Goal: Transaction & Acquisition: Purchase product/service

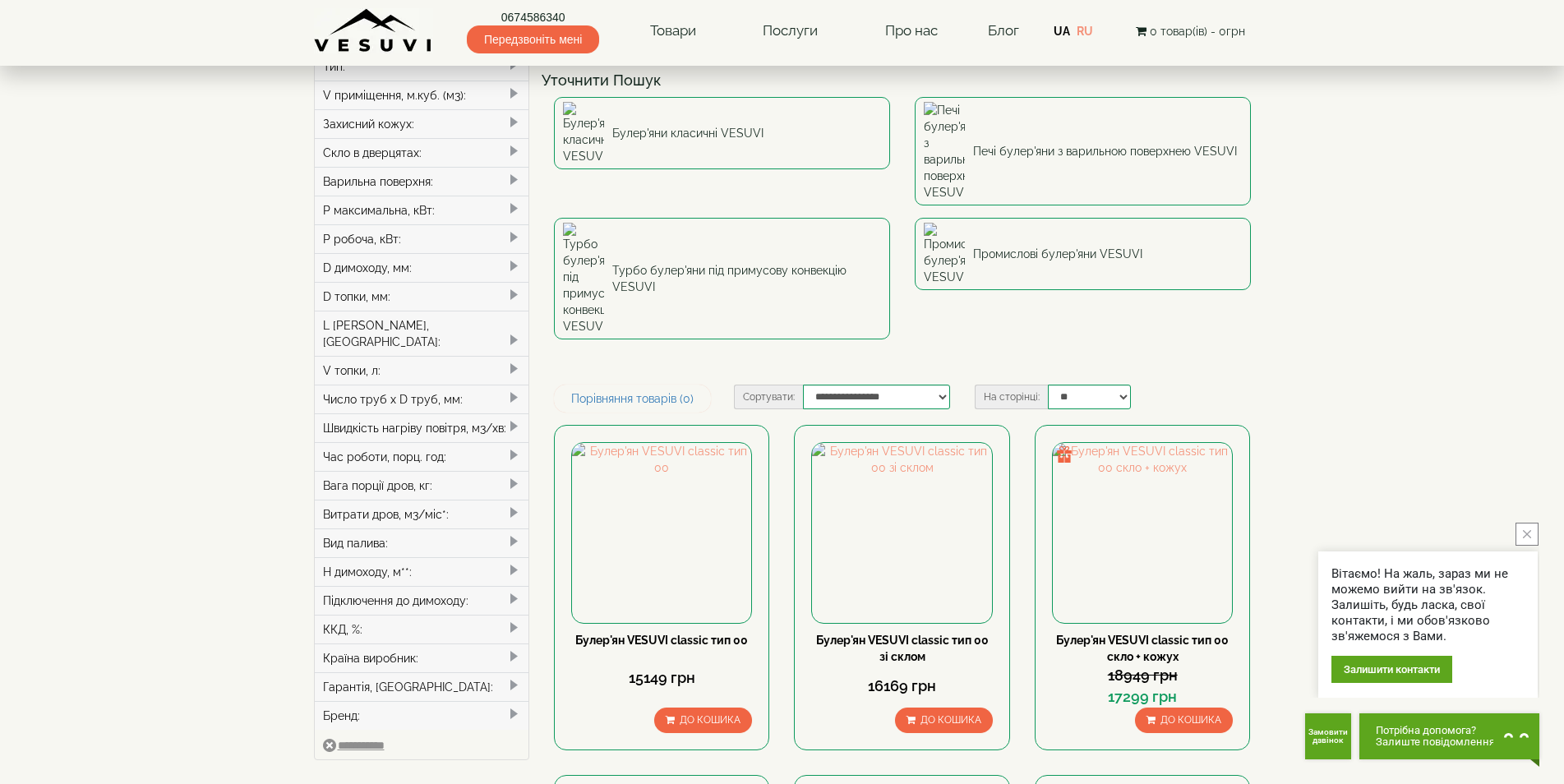
scroll to position [328, 0]
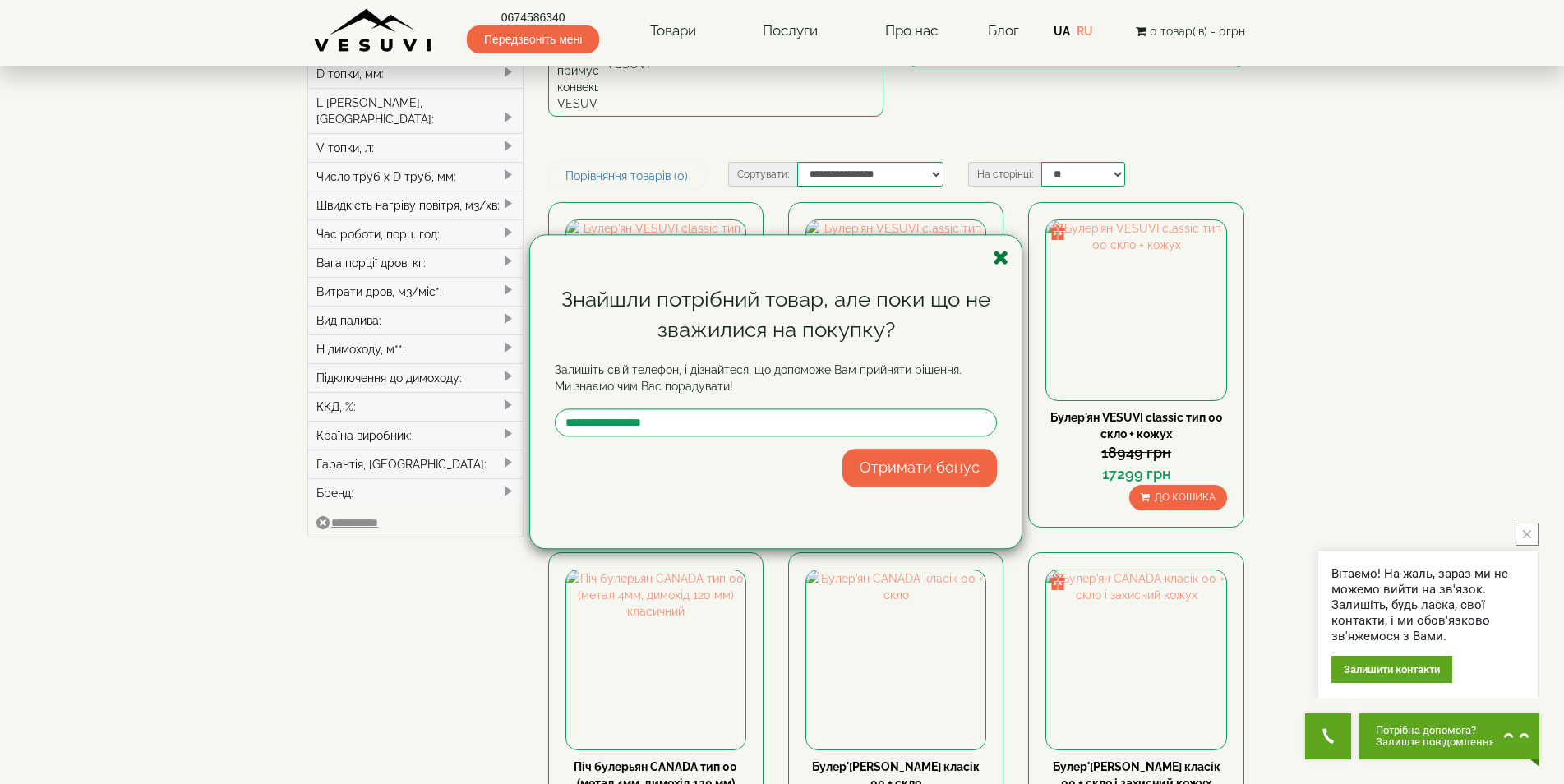
click at [1002, 258] on icon "button" at bounding box center [1001, 258] width 16 height 20
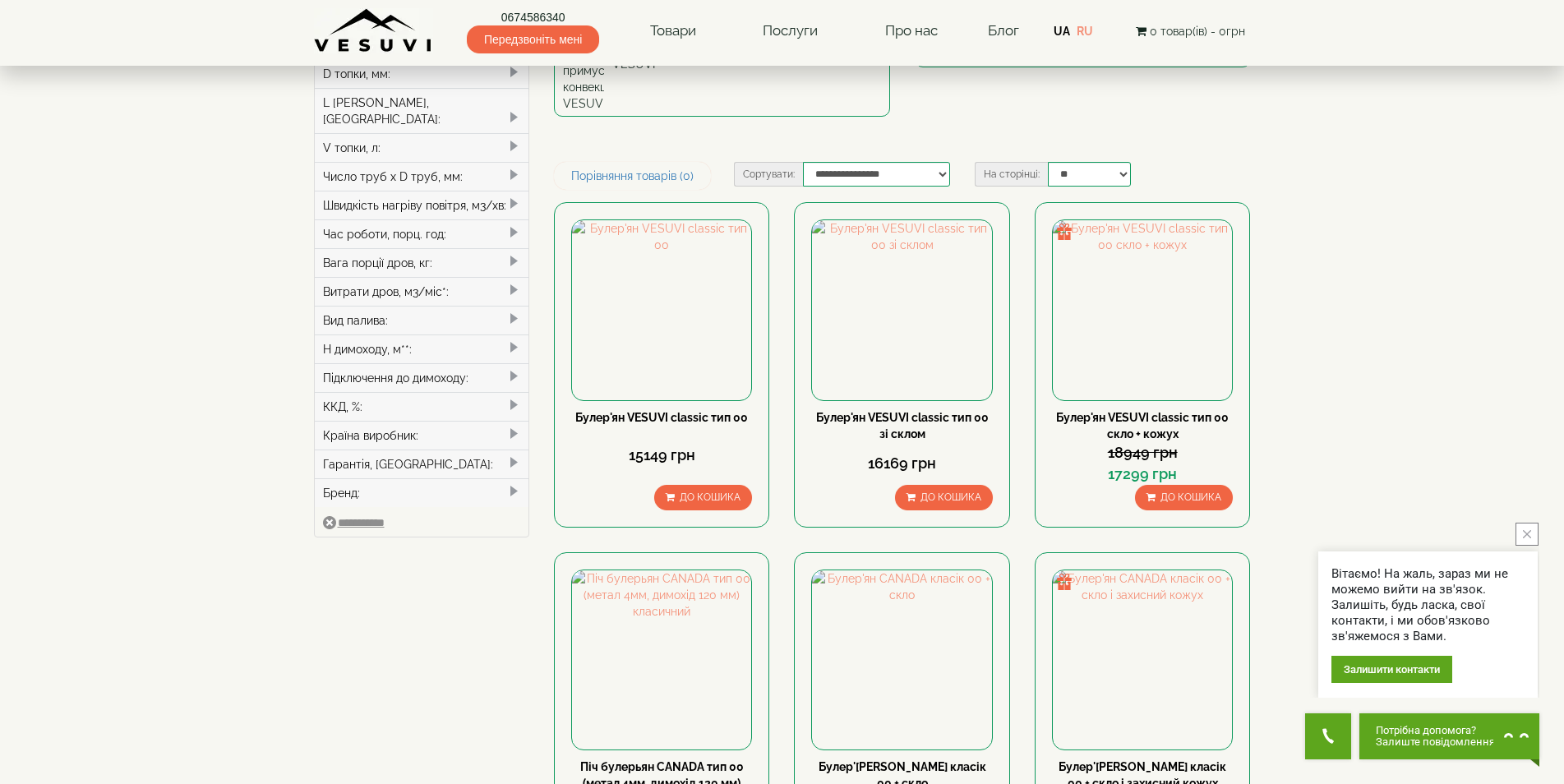
click at [1532, 531] on icon "close button" at bounding box center [1527, 534] width 9 height 9
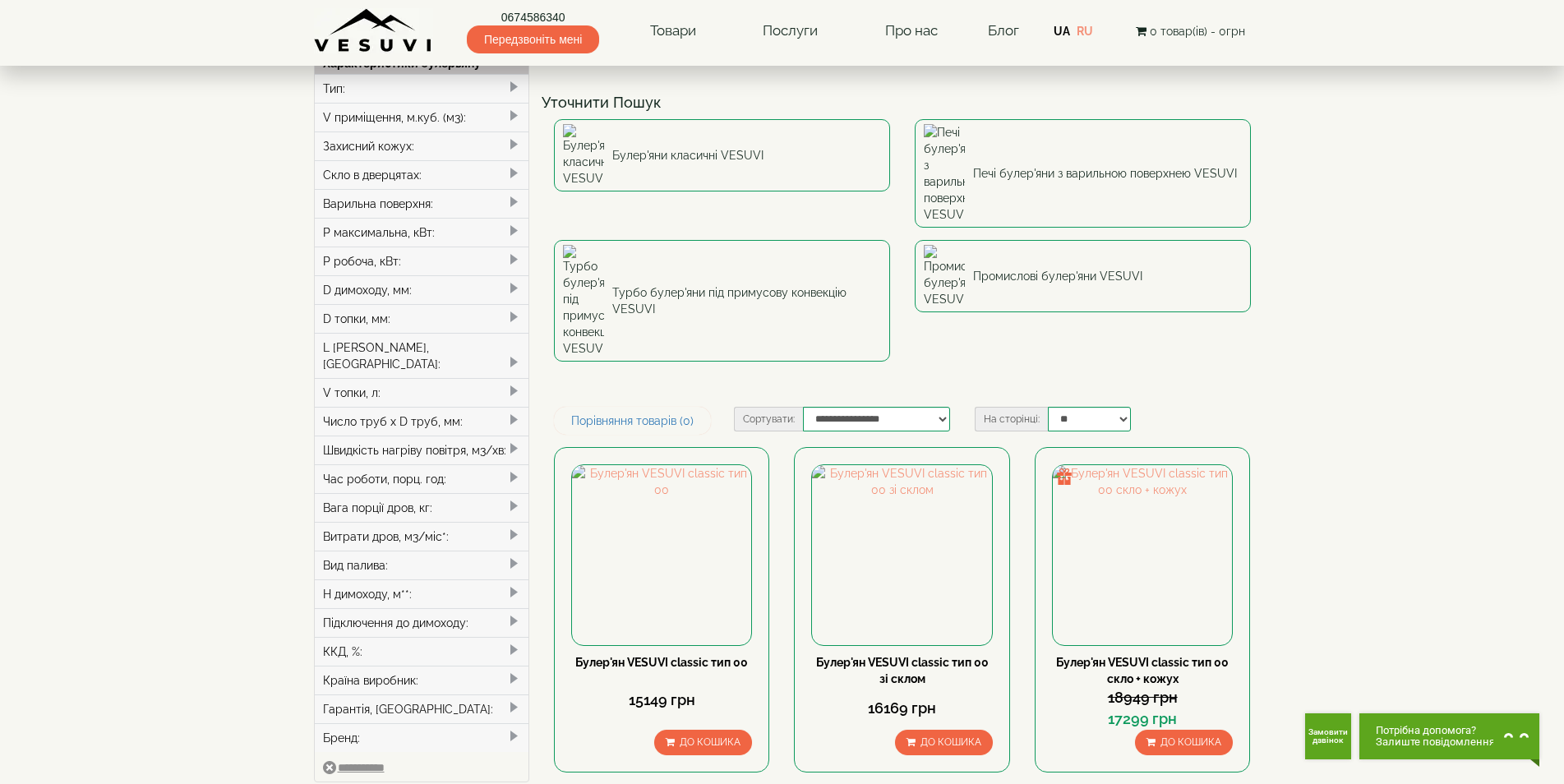
scroll to position [82, 0]
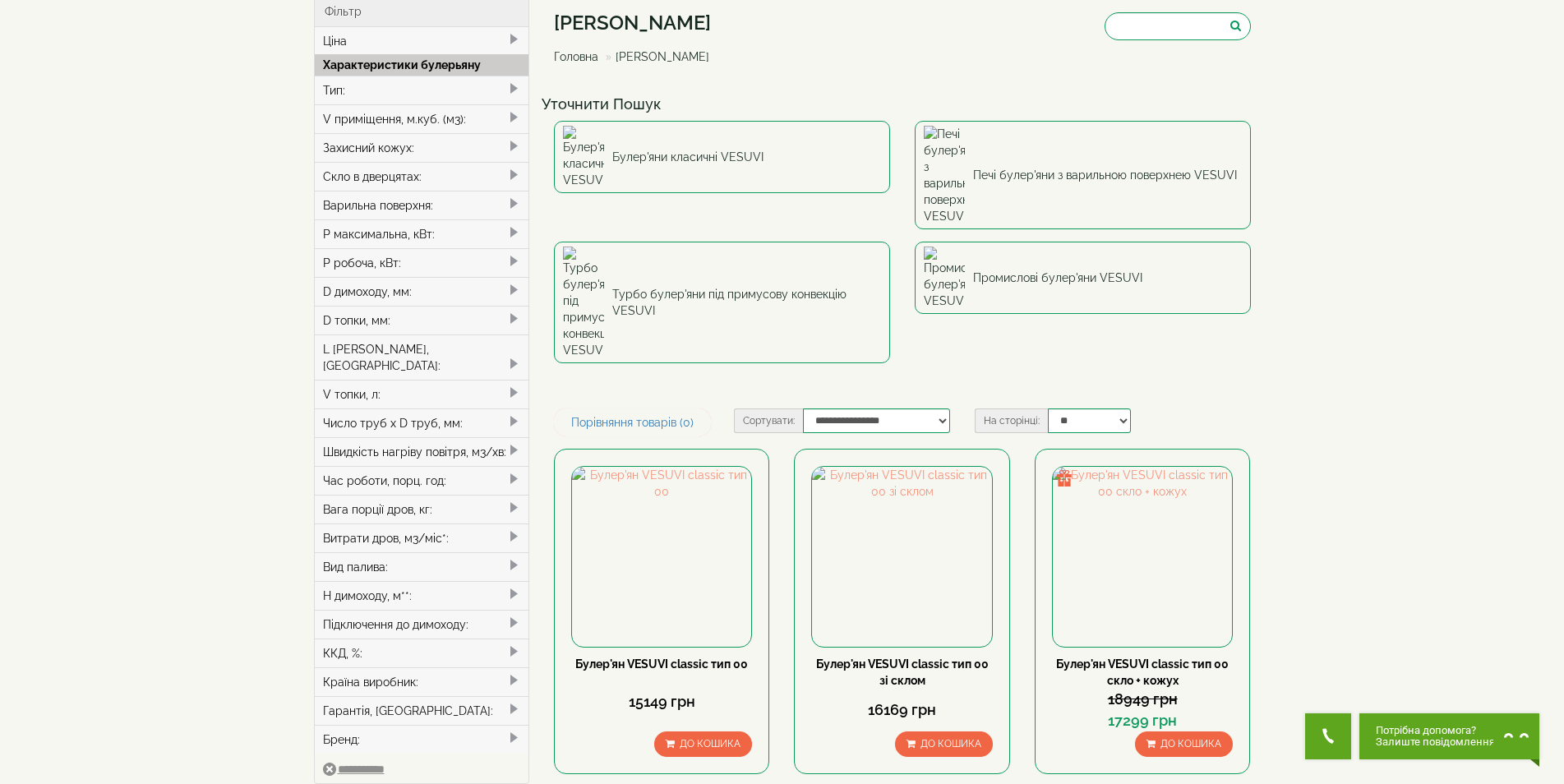
click at [463, 124] on div "V приміщення, м.куб. (м3):" at bounding box center [422, 119] width 214 height 29
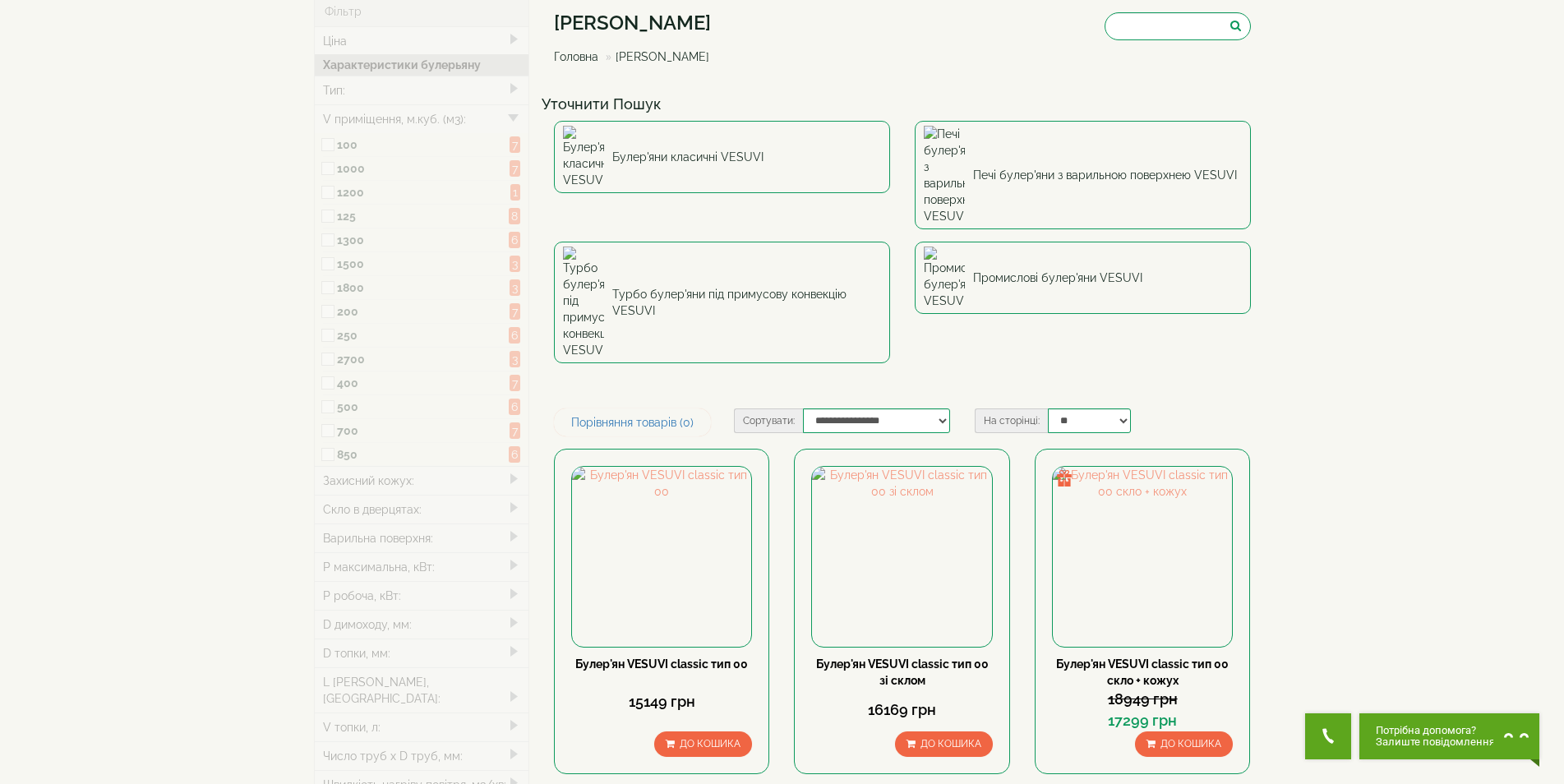
type input "*****"
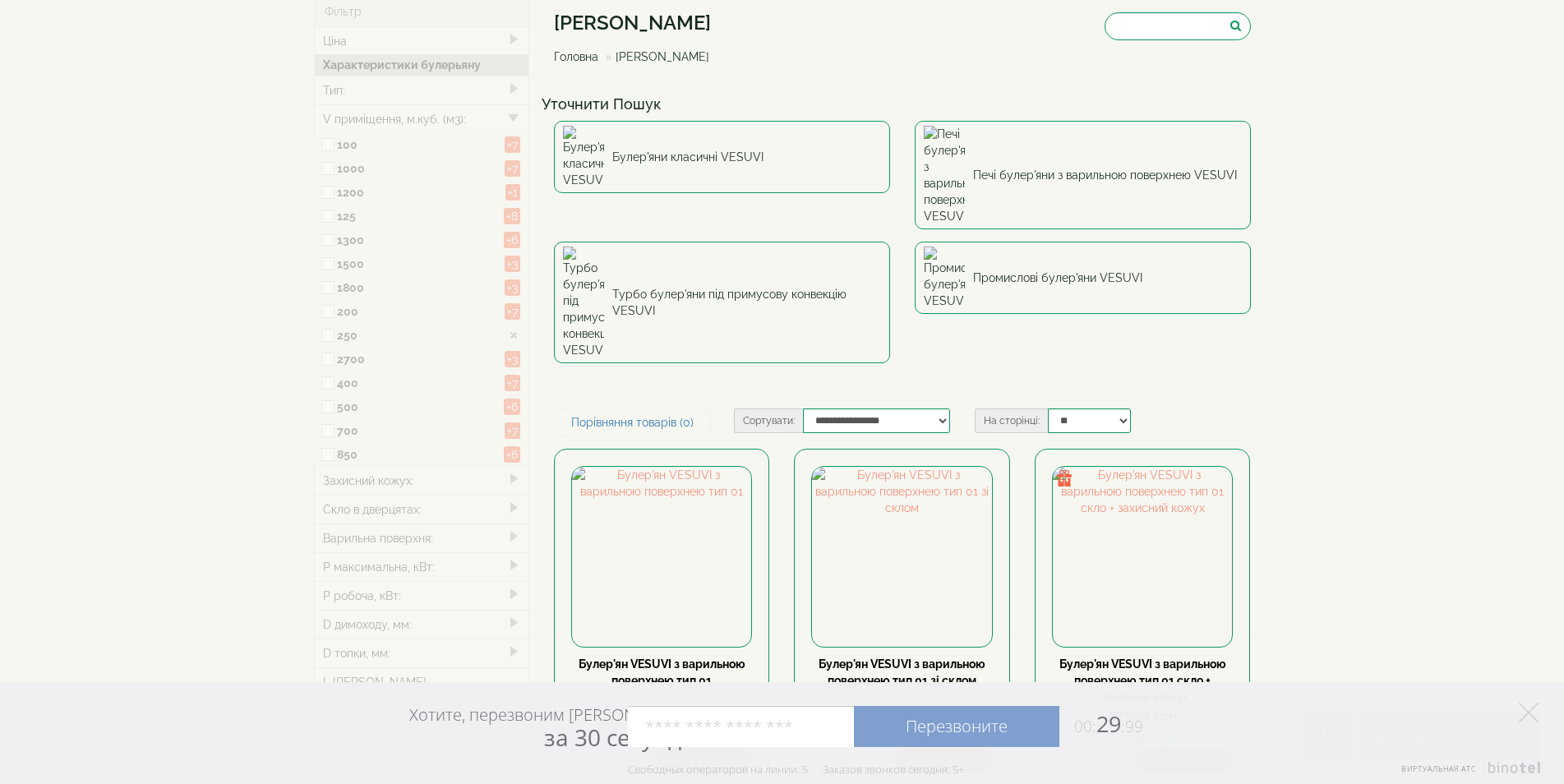
type input "*****"
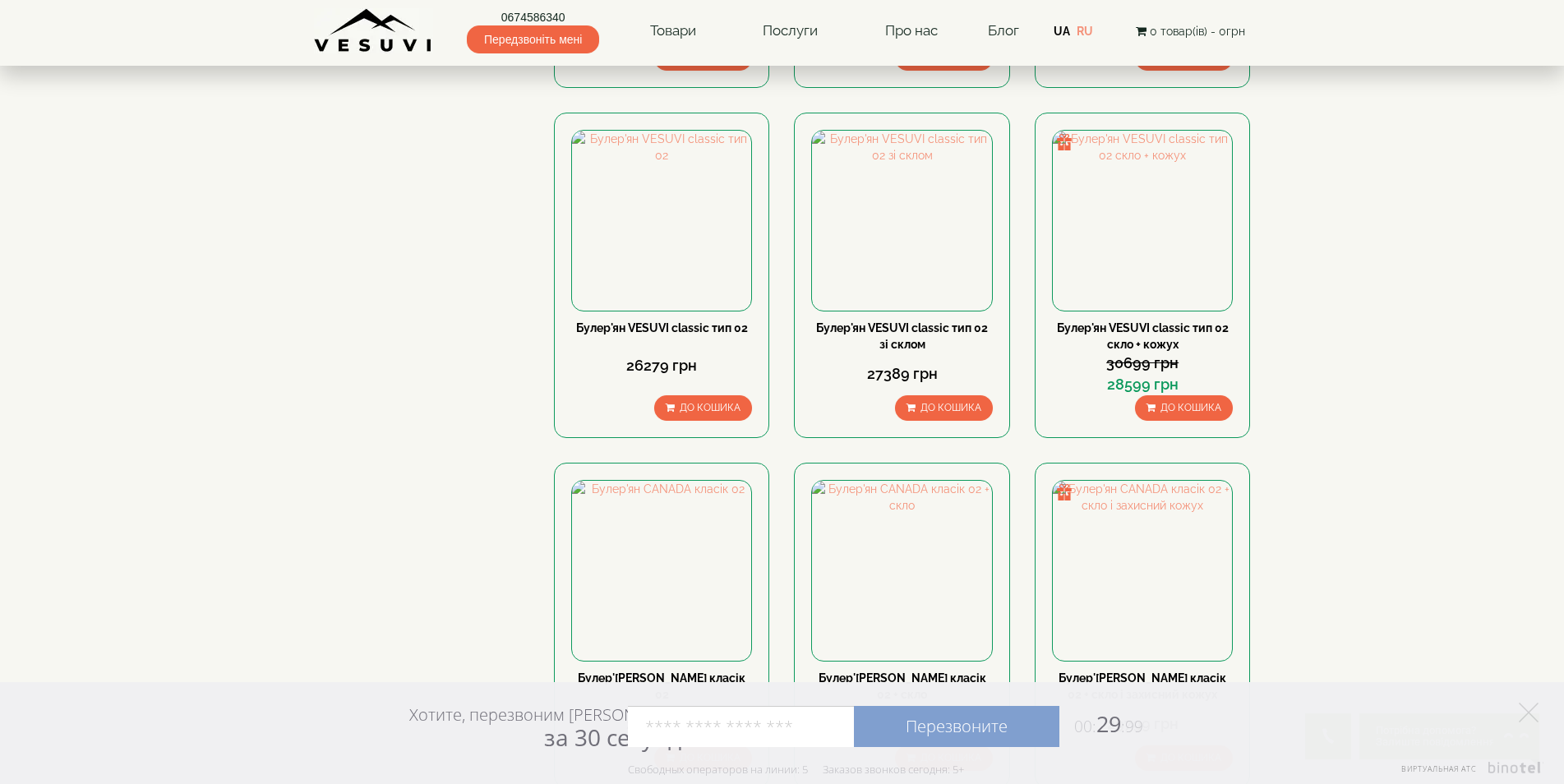
scroll to position [986, 0]
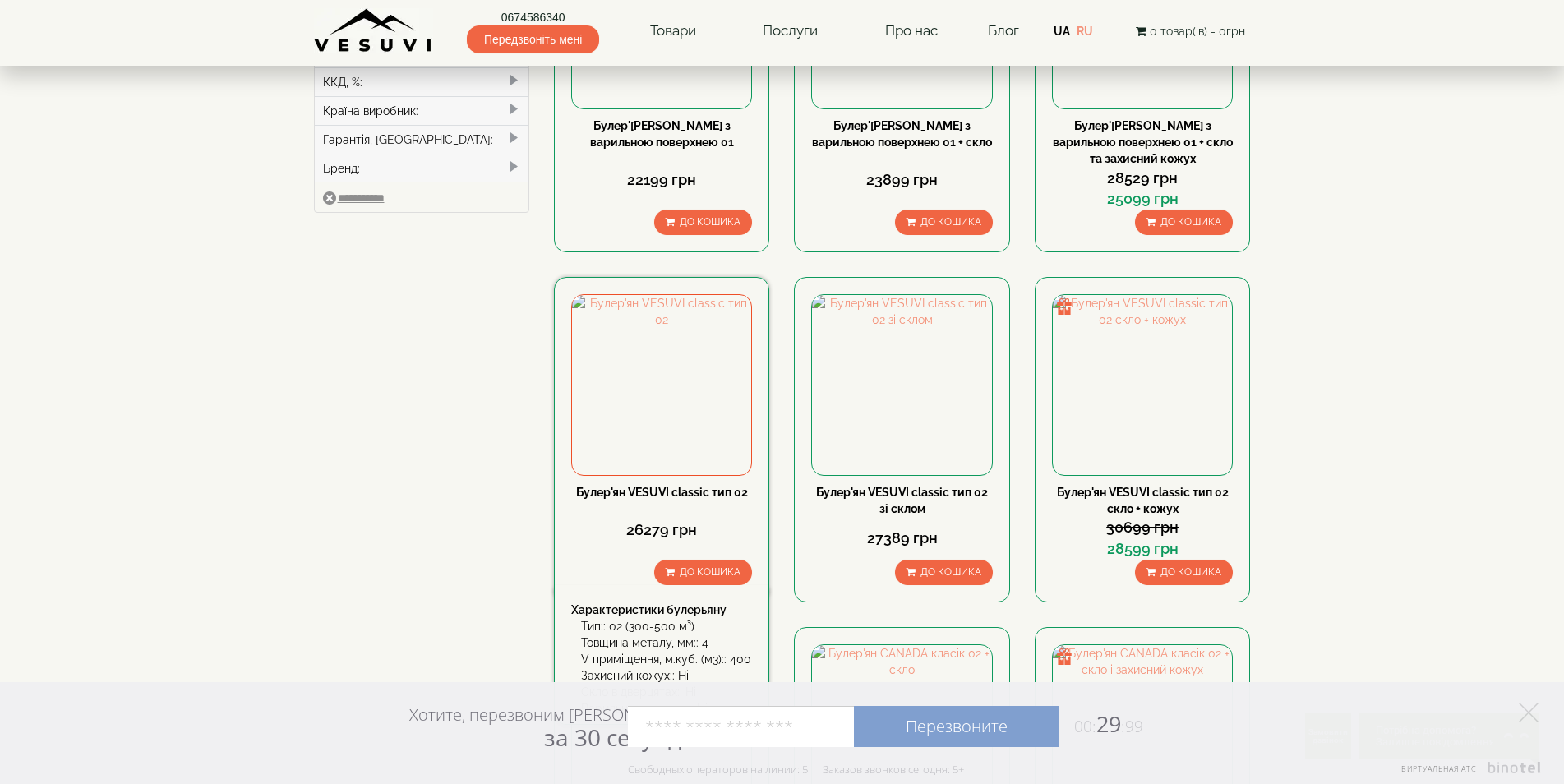
click at [689, 485] on link "Булер'ян VESUVI classic тип 02" at bounding box center [661, 491] width 172 height 13
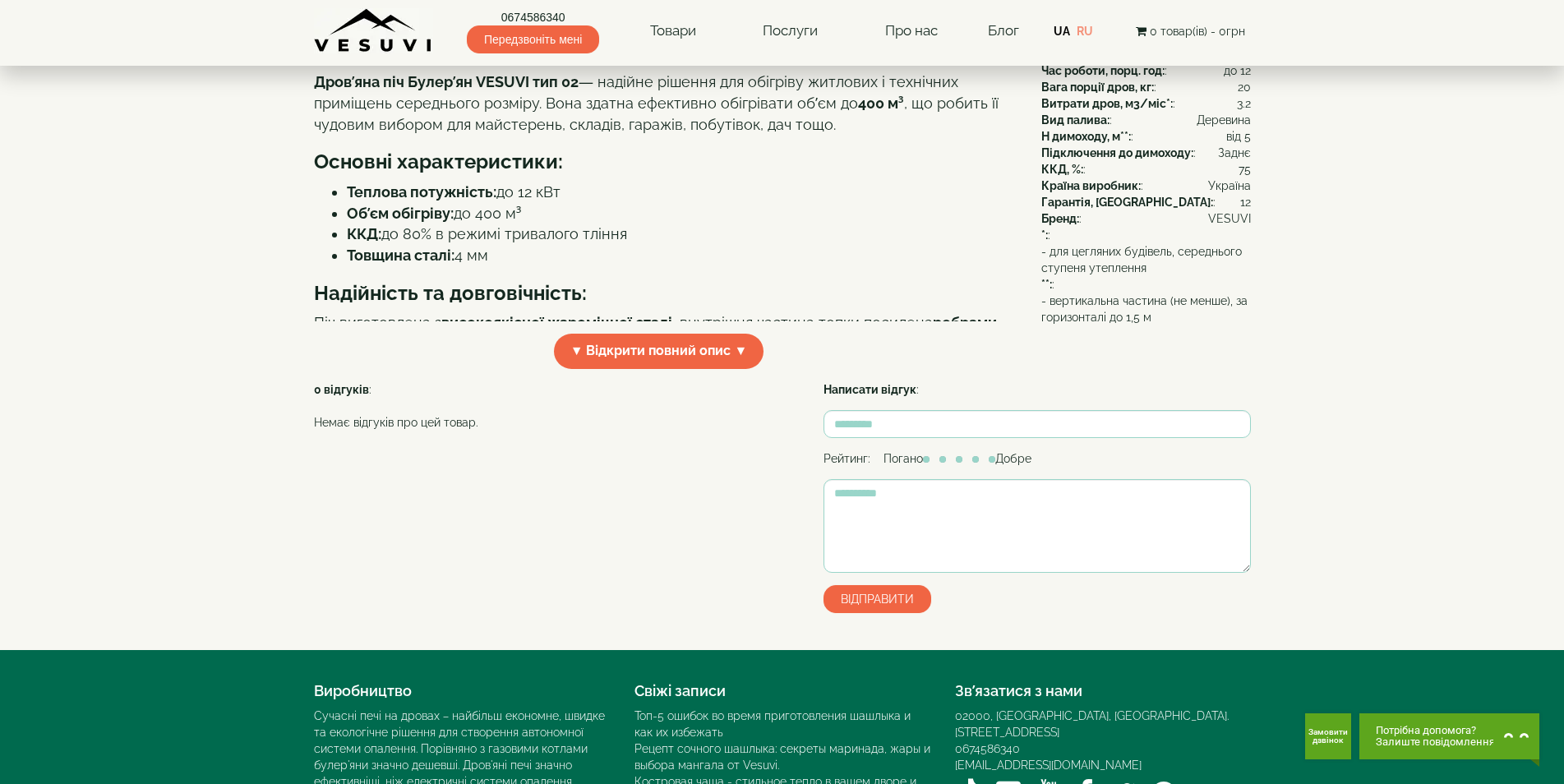
scroll to position [411, 0]
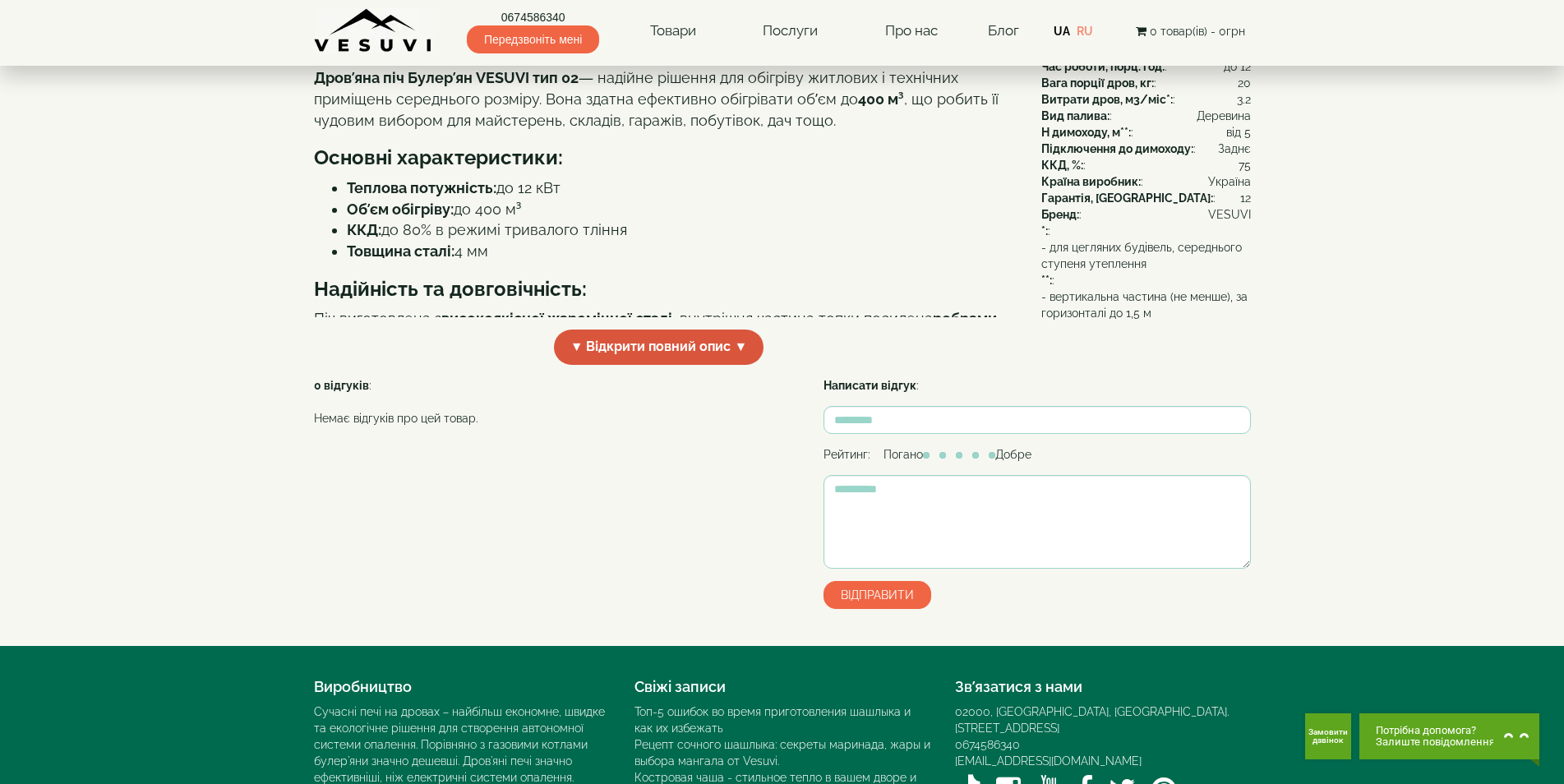
click at [738, 365] on span "▼ Відкрити повний опис ▼" at bounding box center [659, 346] width 211 height 35
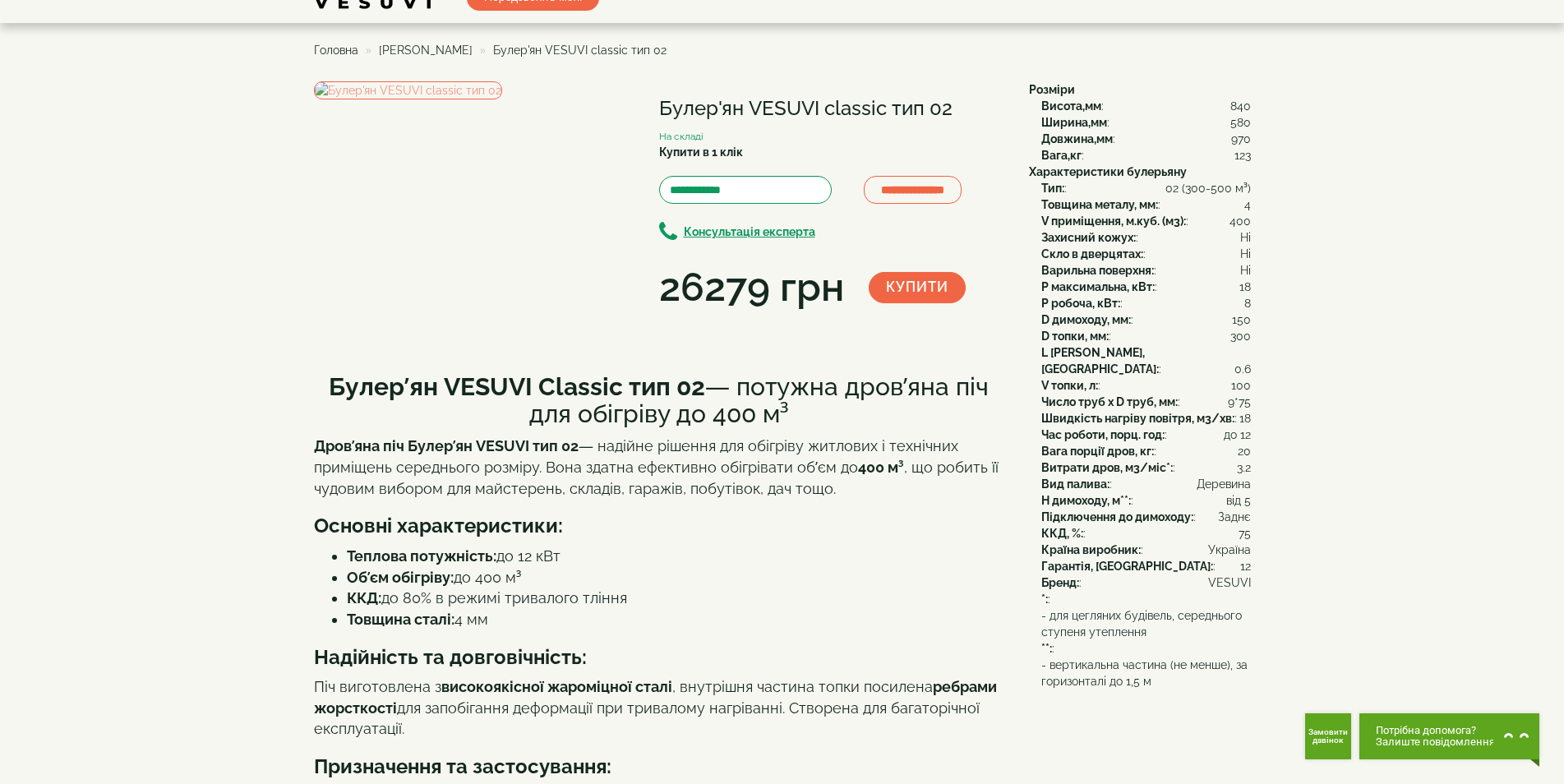
scroll to position [0, 0]
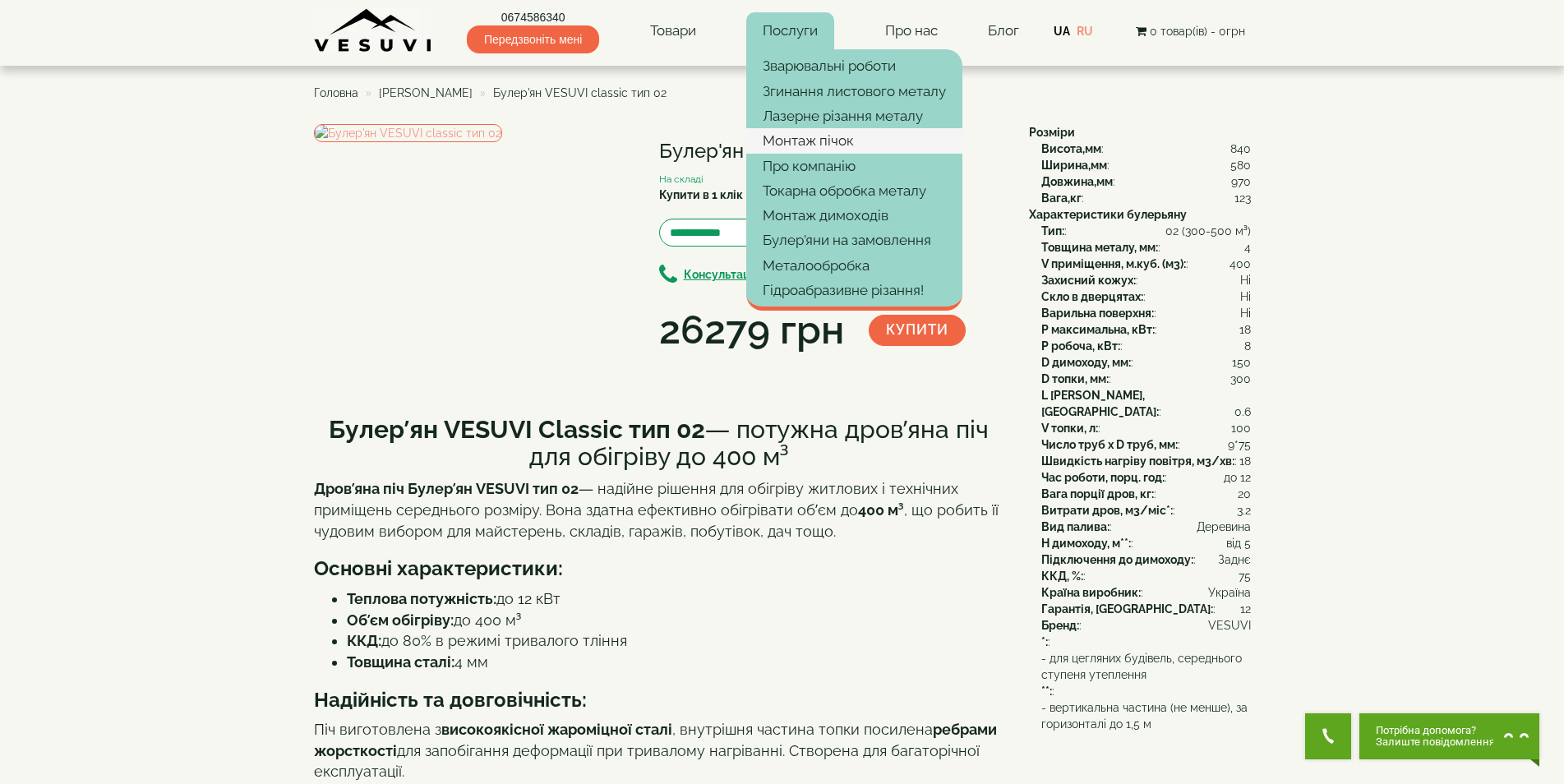
click at [776, 146] on link "Монтаж пічок" at bounding box center [854, 140] width 216 height 25
